Goal: Task Accomplishment & Management: Manage account settings

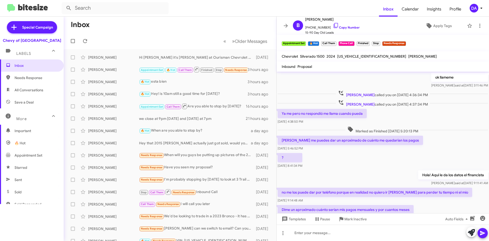
scroll to position [212, 0]
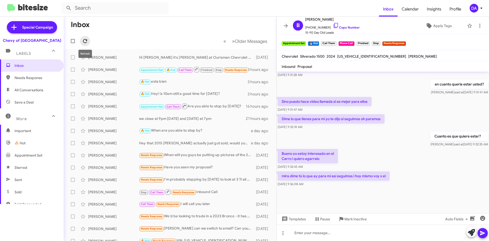
click at [84, 39] on icon at bounding box center [85, 41] width 6 height 6
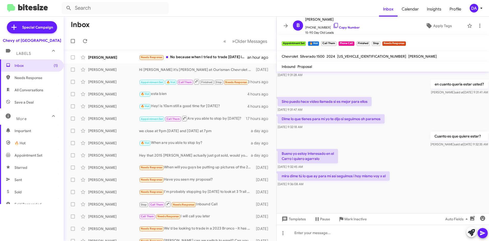
click at [90, 42] on mat-toolbar-row "« Previous » Next Older Messages" at bounding box center [170, 41] width 213 height 16
click at [89, 41] on span at bounding box center [85, 41] width 10 height 6
click at [78, 41] on label at bounding box center [73, 41] width 10 height 10
click at [73, 43] on input "checkbox" at bounding box center [73, 43] width 0 height 0
checkbox input "true"
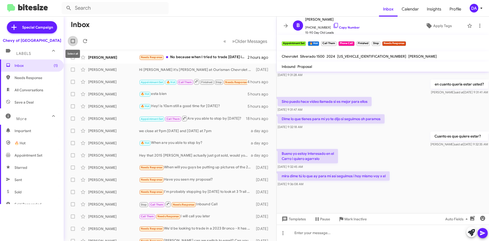
checkbox input "true"
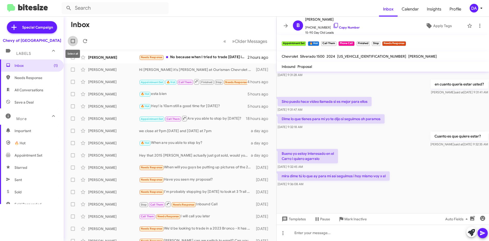
checkbox input "true"
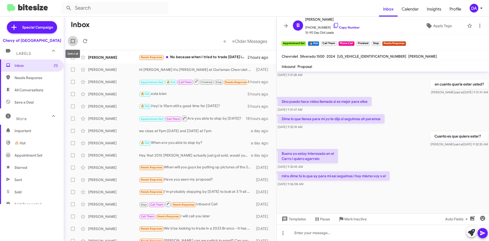
checkbox input "true"
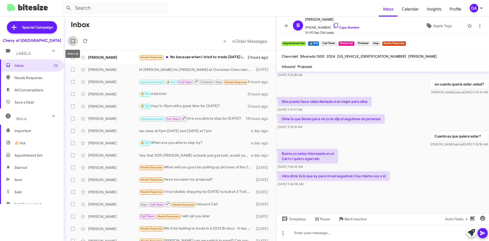
checkbox input "true"
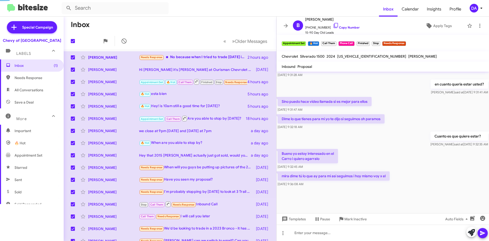
click at [82, 41] on span at bounding box center [85, 41] width 10 height 6
click at [97, 41] on icon at bounding box center [95, 40] width 5 height 5
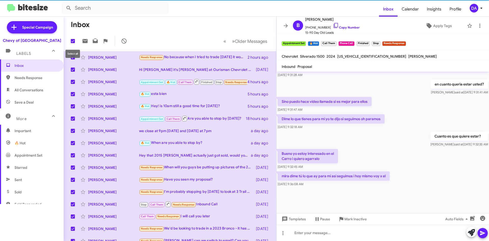
click at [72, 42] on span at bounding box center [73, 41] width 4 height 4
click at [73, 43] on input "checkbox" at bounding box center [73, 43] width 0 height 0
checkbox input "false"
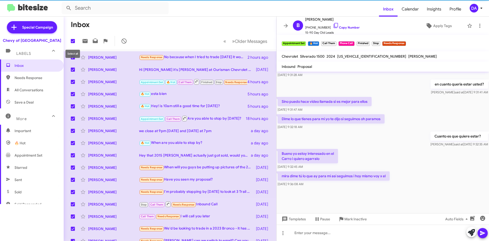
checkbox input "false"
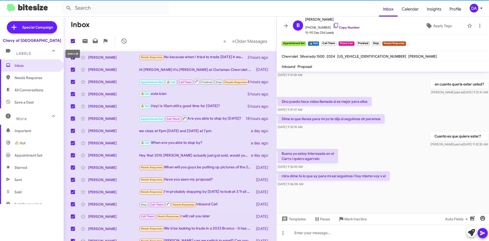
checkbox input "false"
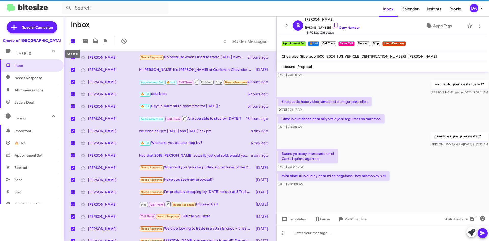
checkbox input "false"
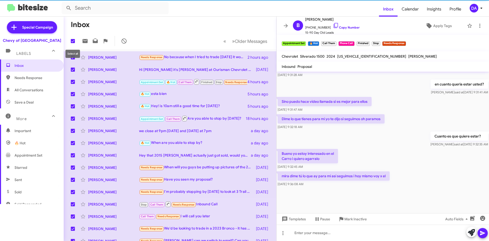
checkbox input "false"
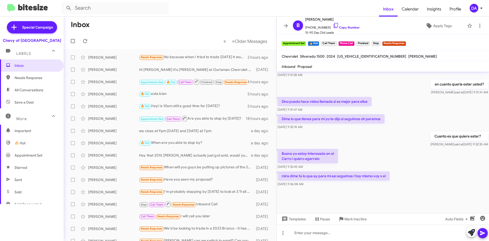
click at [4, 32] on mat-nav-list "Special Campaign Chevy of Rockville Labels Inbox Needs Response All Conversatio…" at bounding box center [32, 112] width 64 height 191
click at [9, 40] on div "Chevy of [GEOGRAPHIC_DATA]" at bounding box center [32, 39] width 64 height 7
click at [87, 40] on icon at bounding box center [85, 41] width 4 height 4
click at [176, 13] on form at bounding box center [220, 8] width 317 height 12
click at [349, 69] on mat-toolbar "Inbound Proposal" at bounding box center [383, 66] width 212 height 10
